Goal: Task Accomplishment & Management: Manage account settings

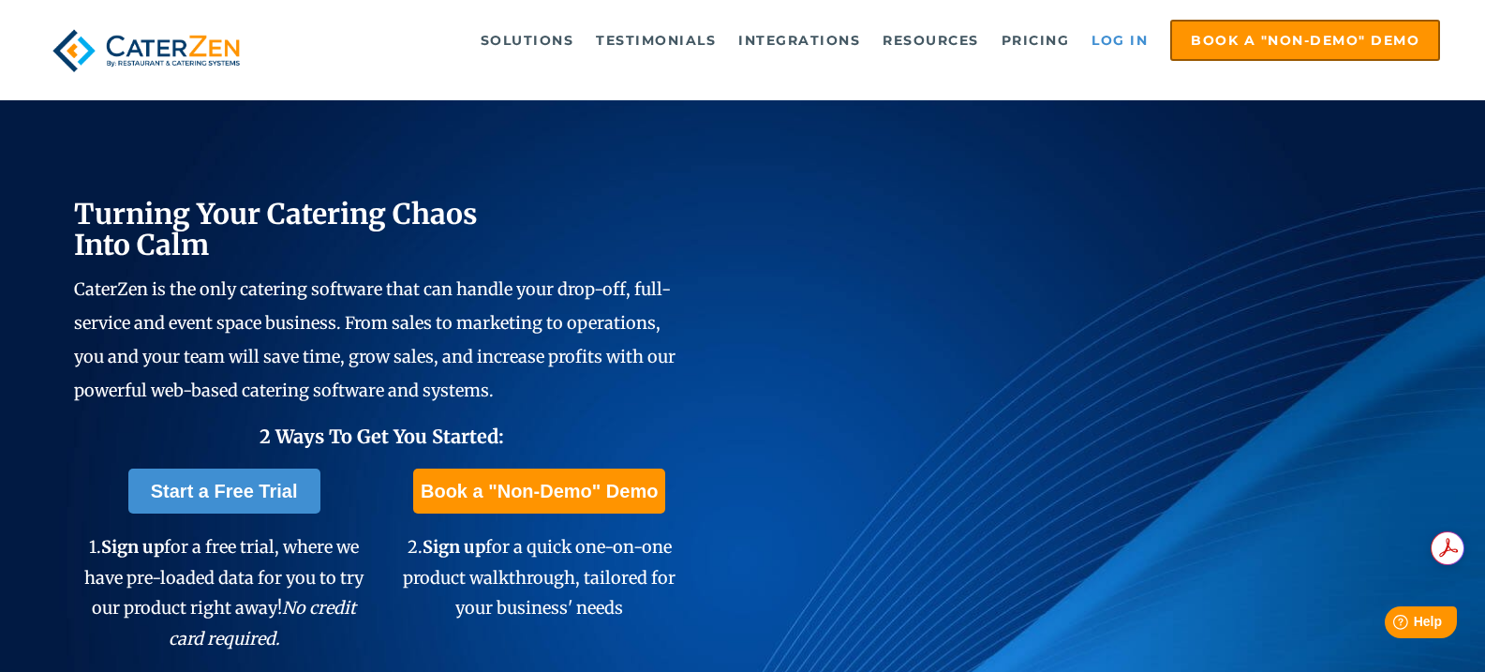
click at [1135, 31] on link "Log in" at bounding box center [1119, 40] width 75 height 37
click at [749, 38] on link "Log in" at bounding box center [1119, 40] width 75 height 37
